Goal: Navigation & Orientation: Find specific page/section

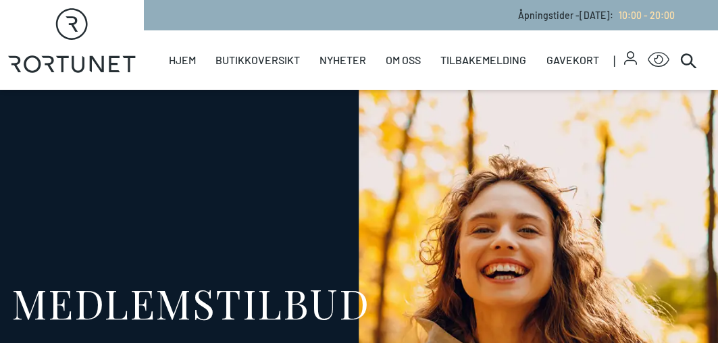
select select "NO"
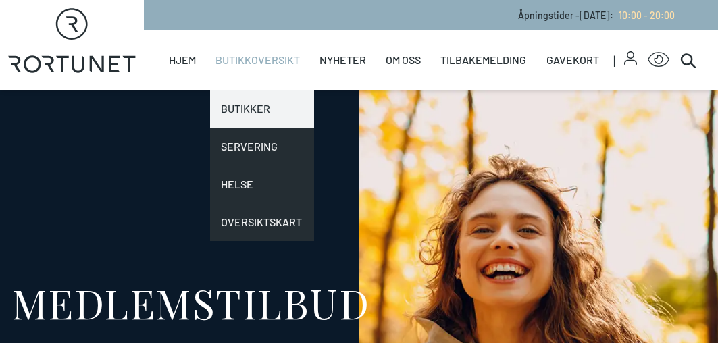
click at [241, 112] on link "Butikker" at bounding box center [262, 109] width 104 height 38
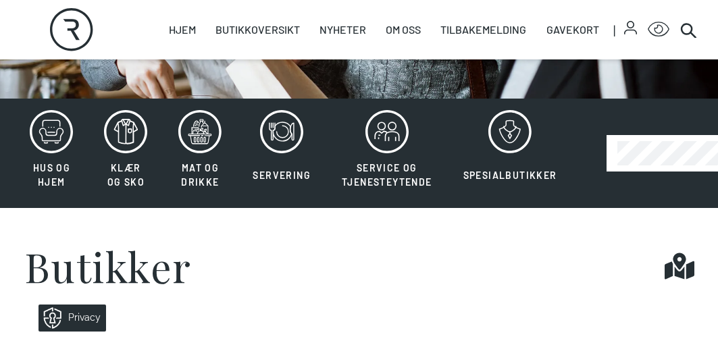
scroll to position [203, 0]
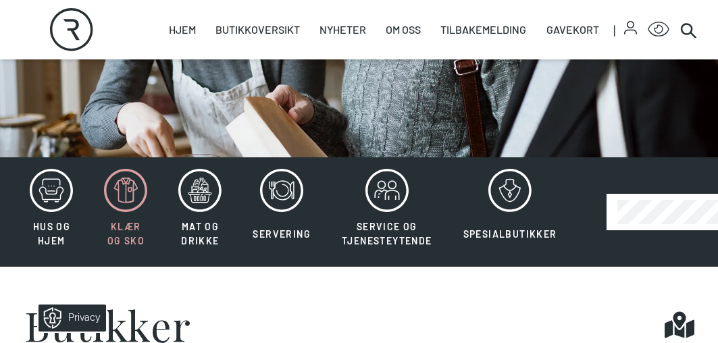
click at [133, 192] on icon at bounding box center [125, 190] width 43 height 43
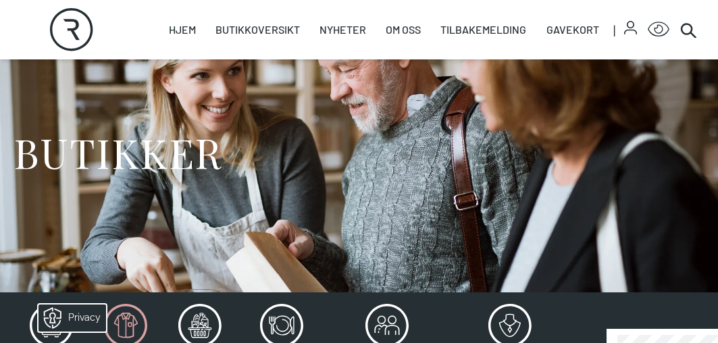
scroll to position [270, 0]
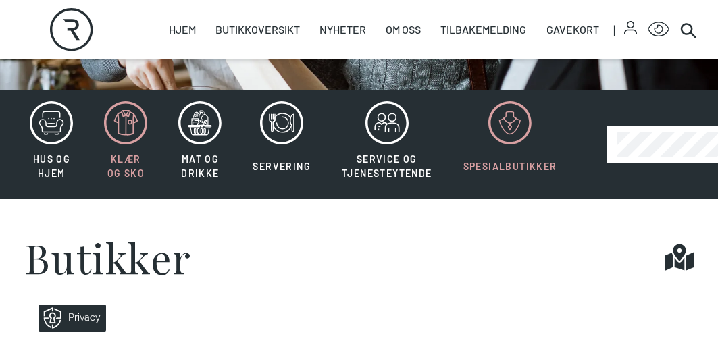
click at [507, 119] on icon at bounding box center [509, 122] width 43 height 43
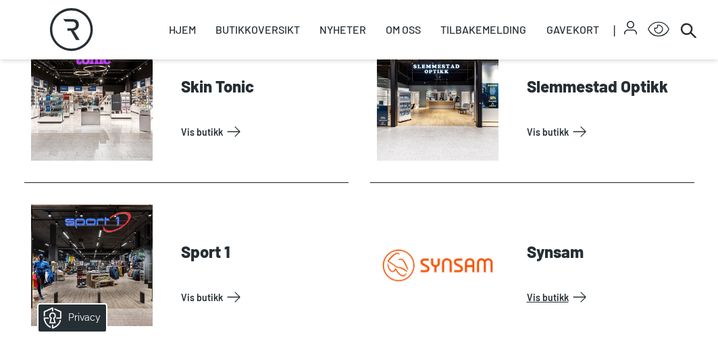
scroll to position [1216, 0]
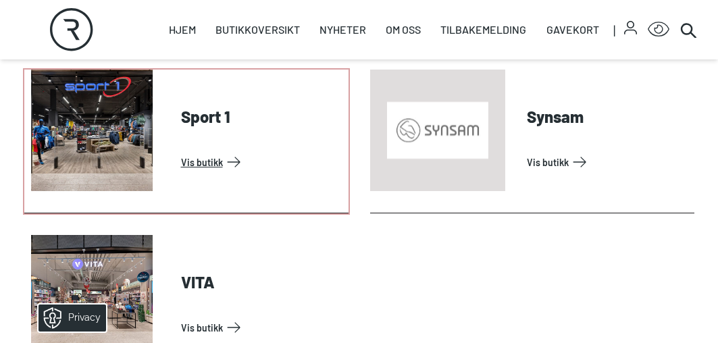
click at [190, 157] on link "Vis butikk" at bounding box center [262, 162] width 162 height 22
